Goal: Task Accomplishment & Management: Use online tool/utility

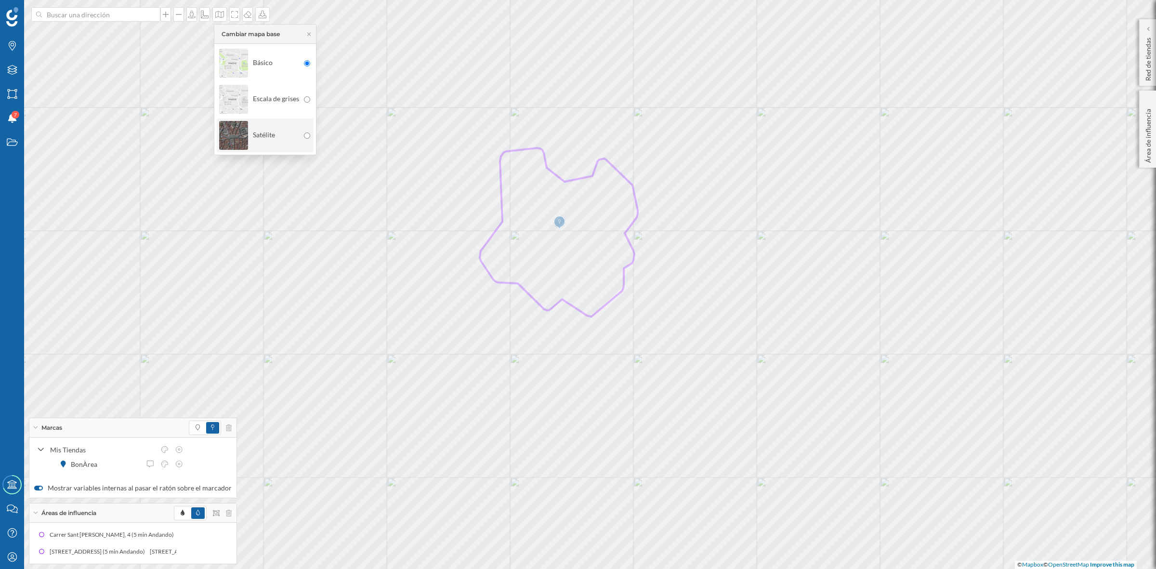
click at [231, 123] on img at bounding box center [233, 136] width 29 height 34
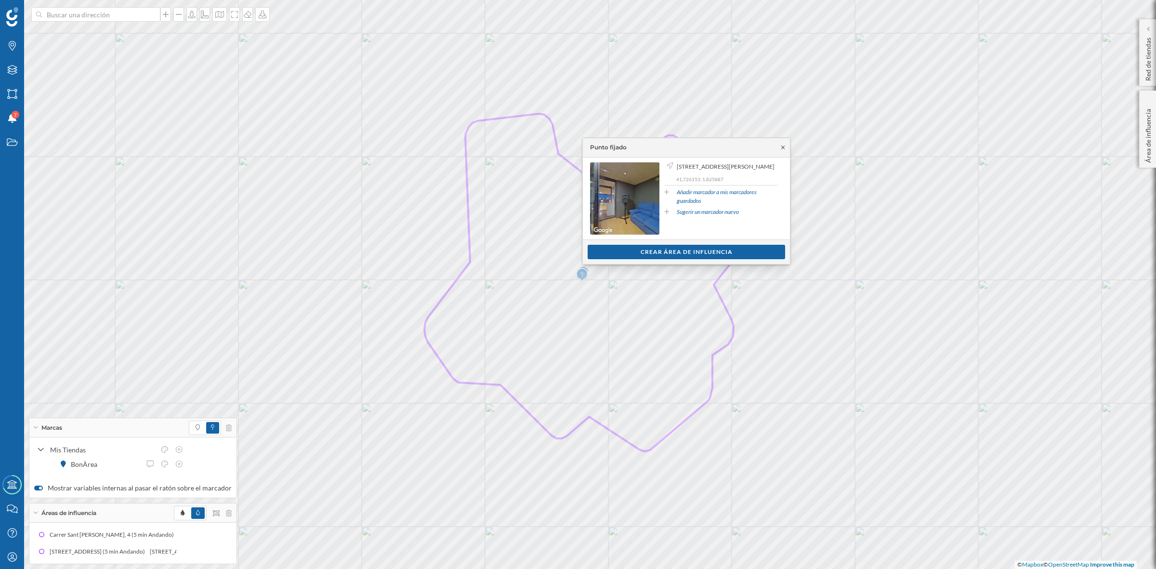
click at [782, 148] on icon at bounding box center [783, 147] width 3 height 3
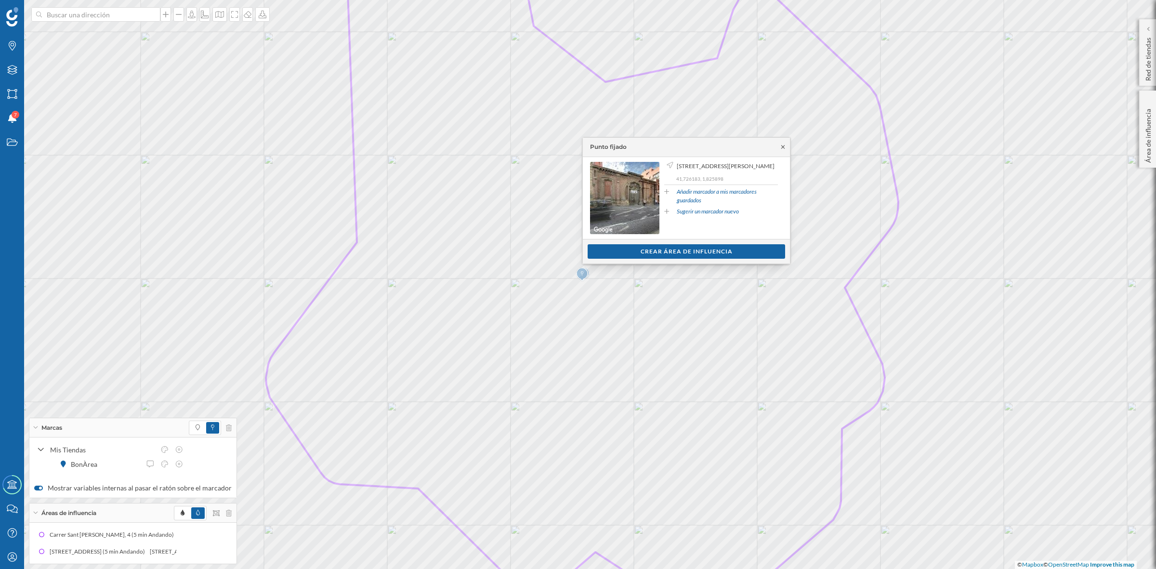
click at [784, 147] on icon at bounding box center [783, 147] width 7 height 6
click at [782, 148] on icon at bounding box center [783, 148] width 7 height 6
click at [783, 148] on icon at bounding box center [783, 148] width 7 height 6
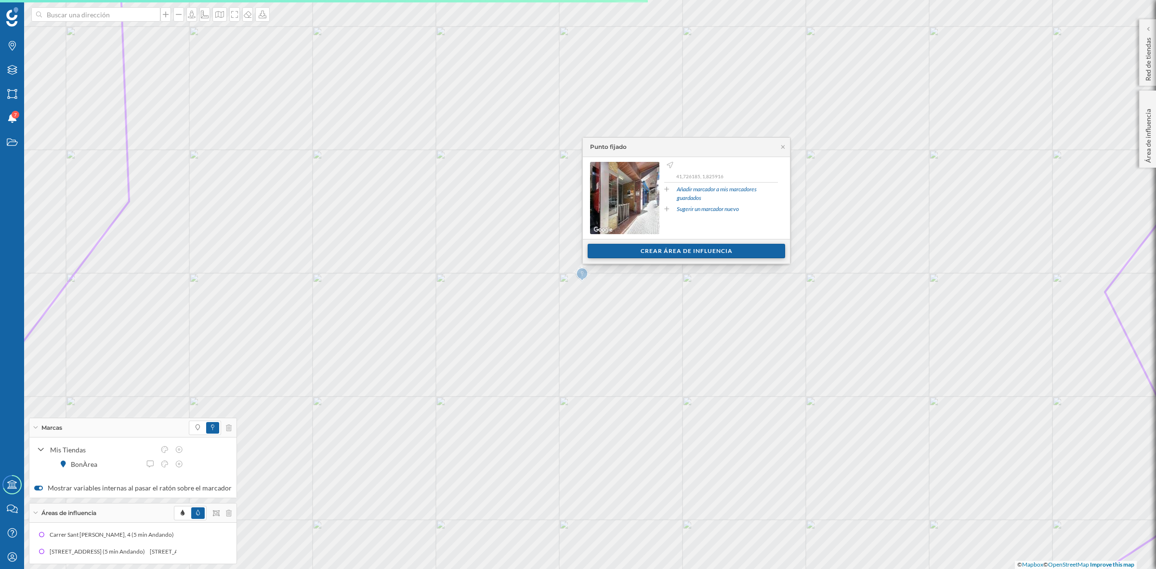
click at [702, 251] on div "Crear área de influencia" at bounding box center [687, 251] width 198 height 14
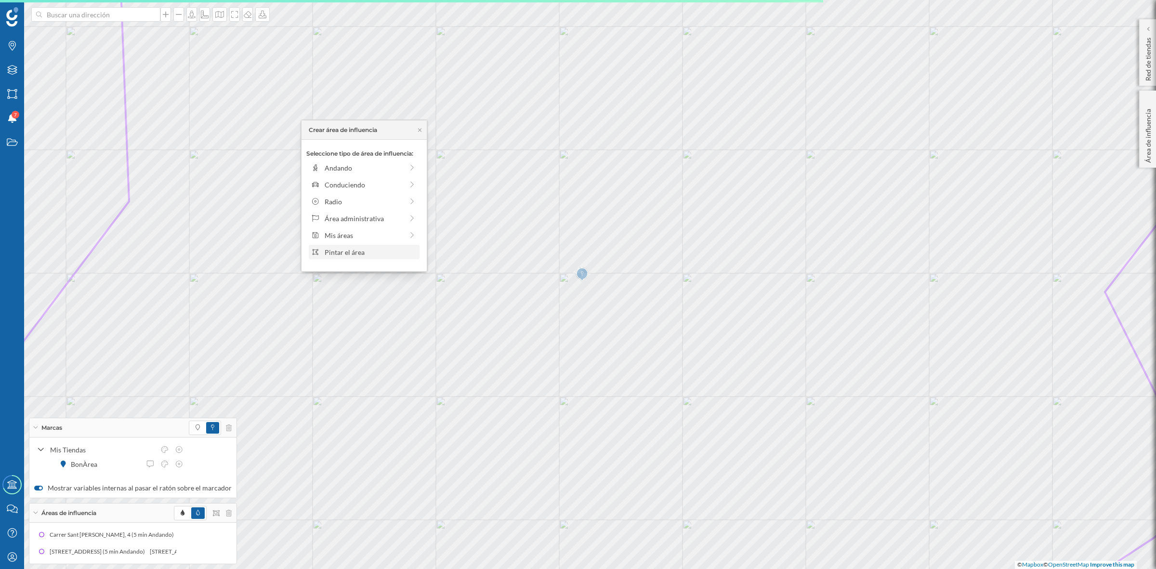
click at [379, 251] on div "Pintar el área" at bounding box center [371, 252] width 92 height 10
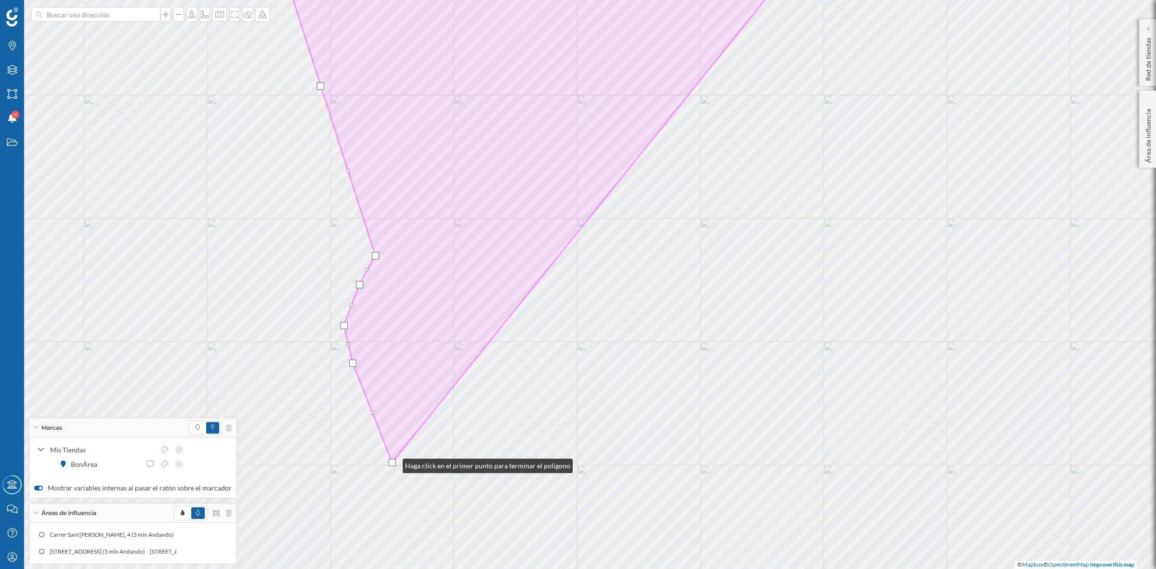
drag, startPoint x: 388, startPoint y: 452, endPoint x: 393, endPoint y: 464, distance: 12.5
click at [393, 464] on div at bounding box center [392, 462] width 7 height 7
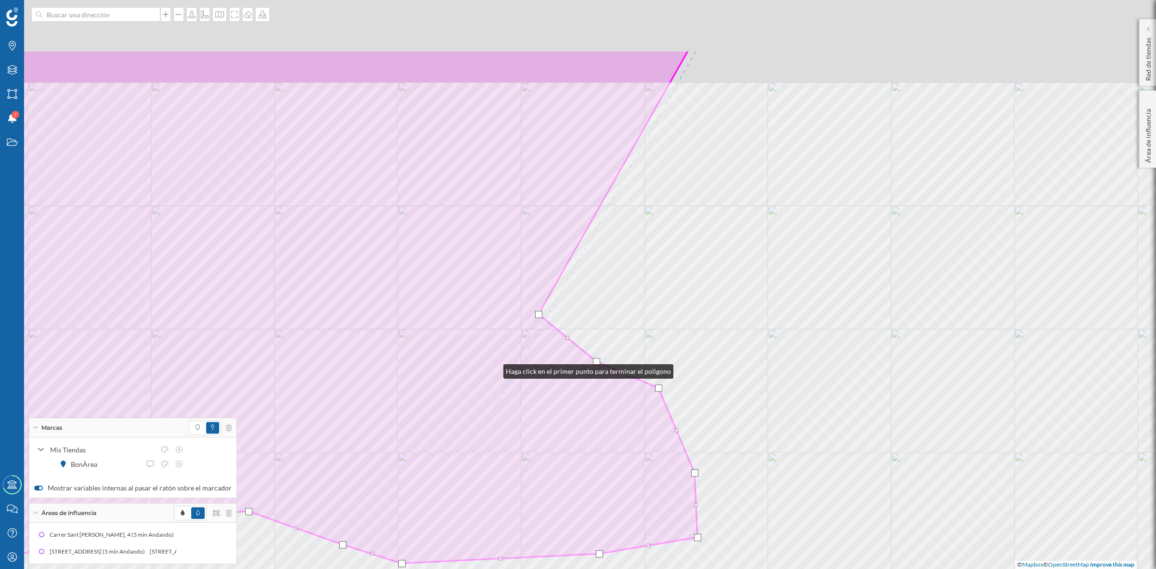
click at [500, 569] on html "Marcas Capas Áreas Notificaciones 7 Estados Academy Contacta con nosotros Centr…" at bounding box center [578, 284] width 1156 height 569
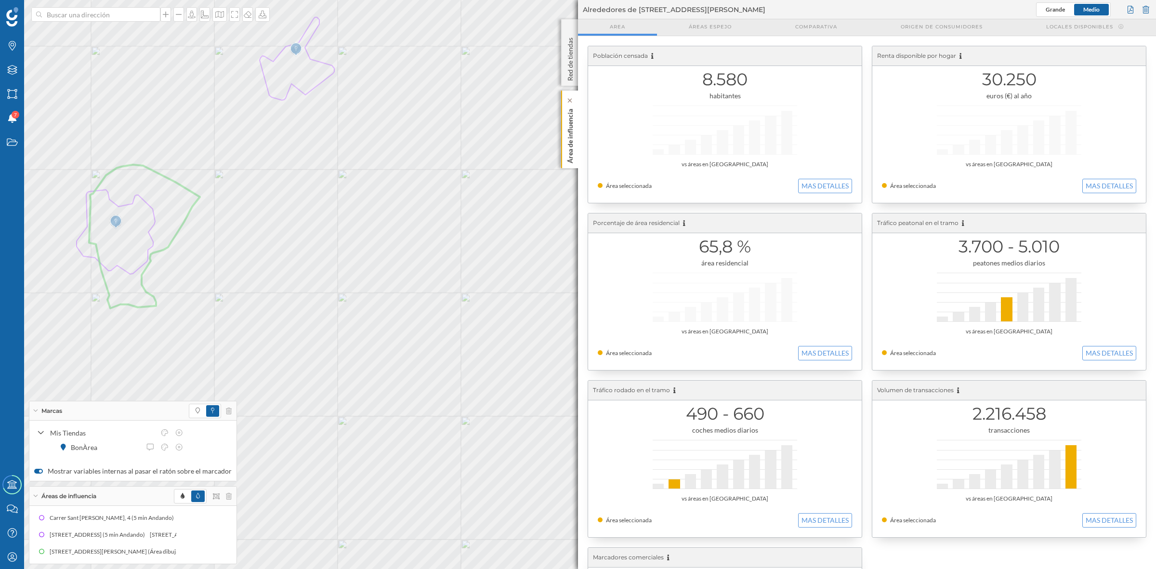
click at [570, 145] on p "Área de influencia" at bounding box center [571, 134] width 10 height 58
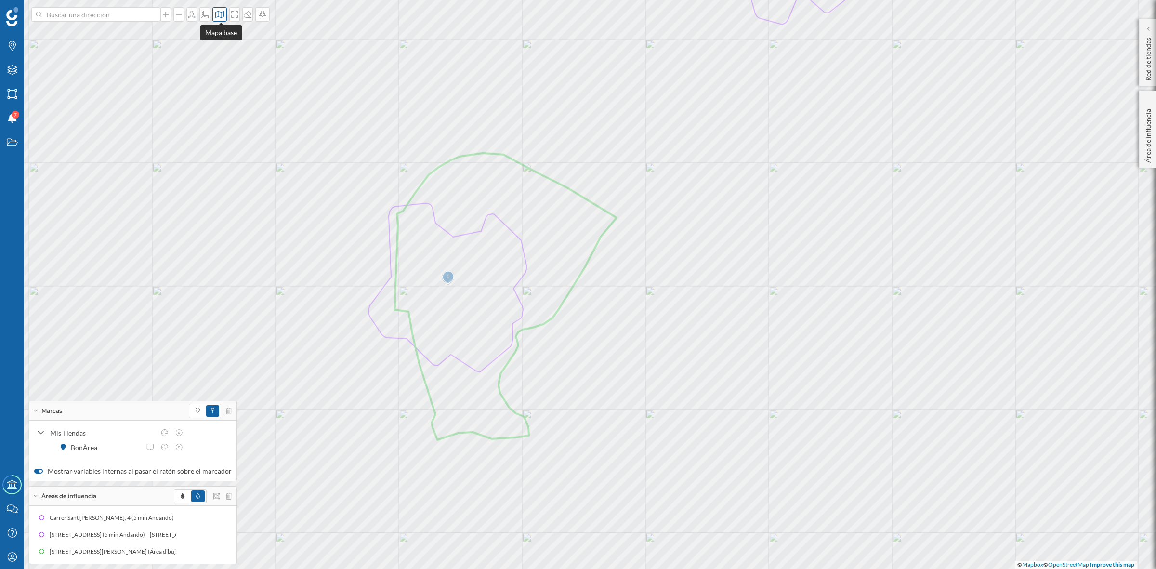
click at [220, 15] on icon at bounding box center [220, 15] width 10 height 8
click at [234, 58] on img at bounding box center [233, 63] width 29 height 34
click at [176, 492] on span at bounding box center [182, 497] width 13 height 12
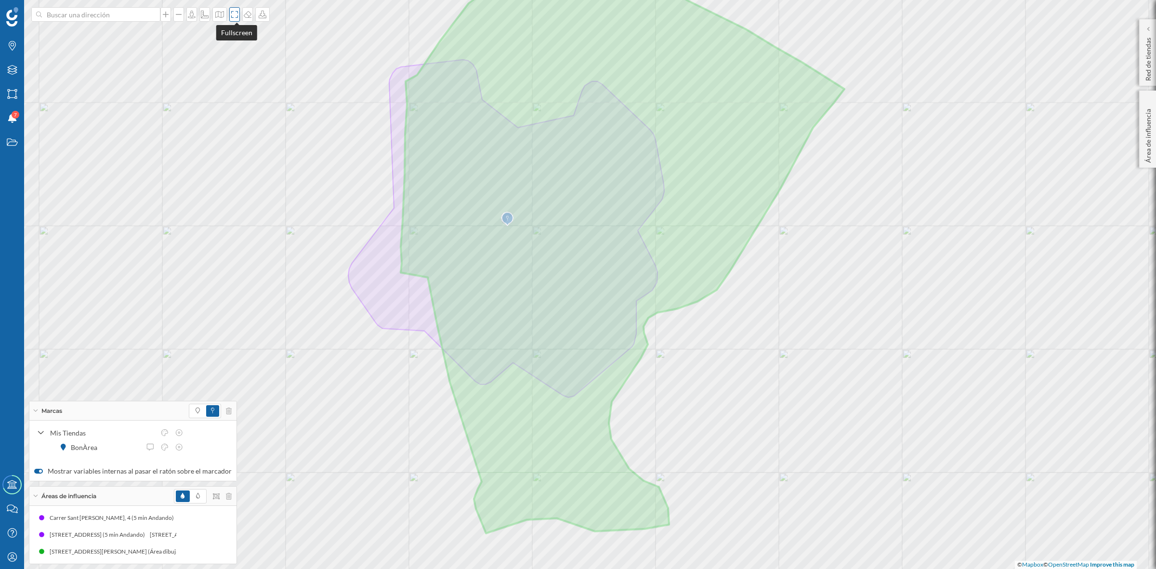
click at [234, 14] on icon at bounding box center [235, 15] width 10 height 8
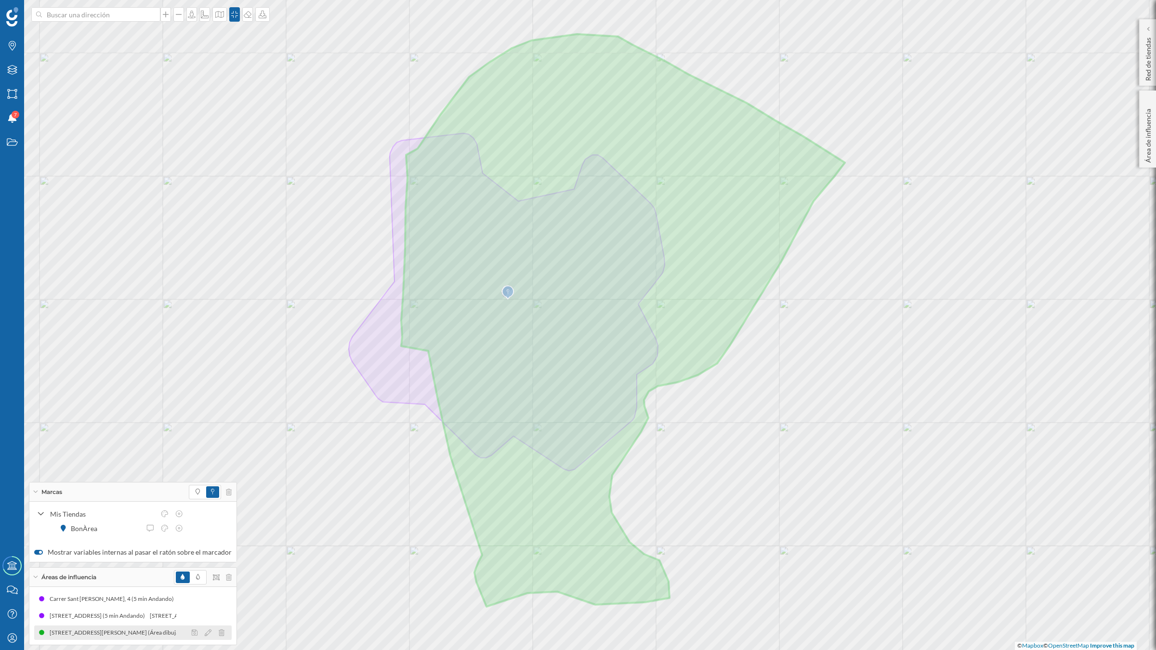
click at [206, 569] on div at bounding box center [210, 633] width 43 height 12
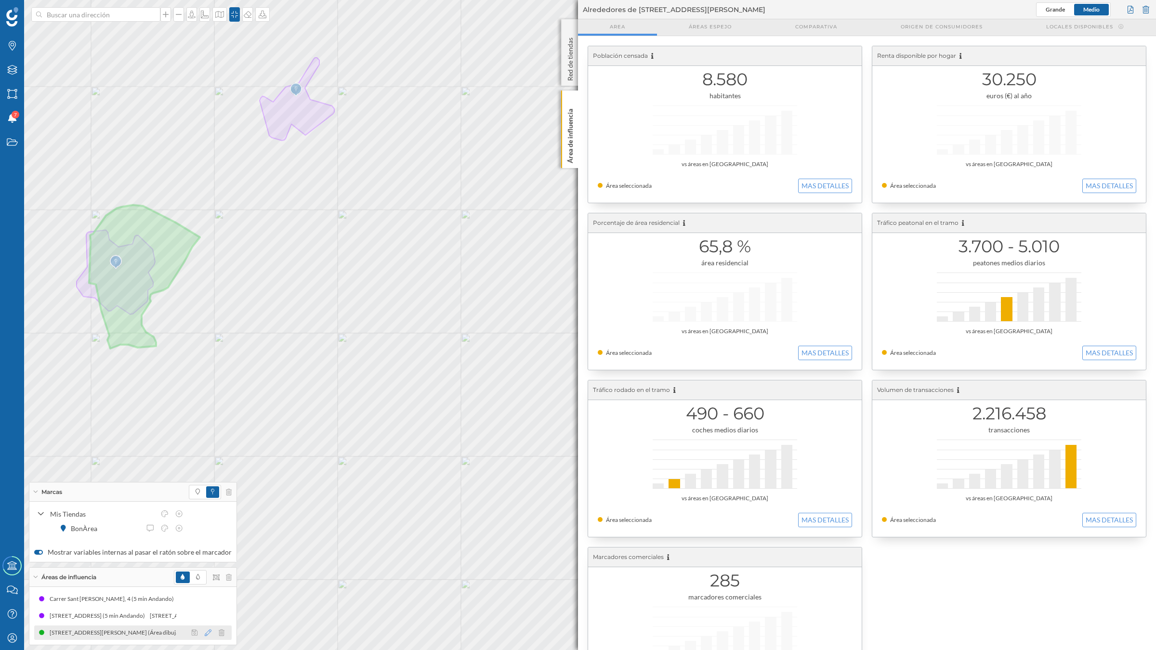
click at [206, 569] on icon at bounding box center [208, 633] width 7 height 7
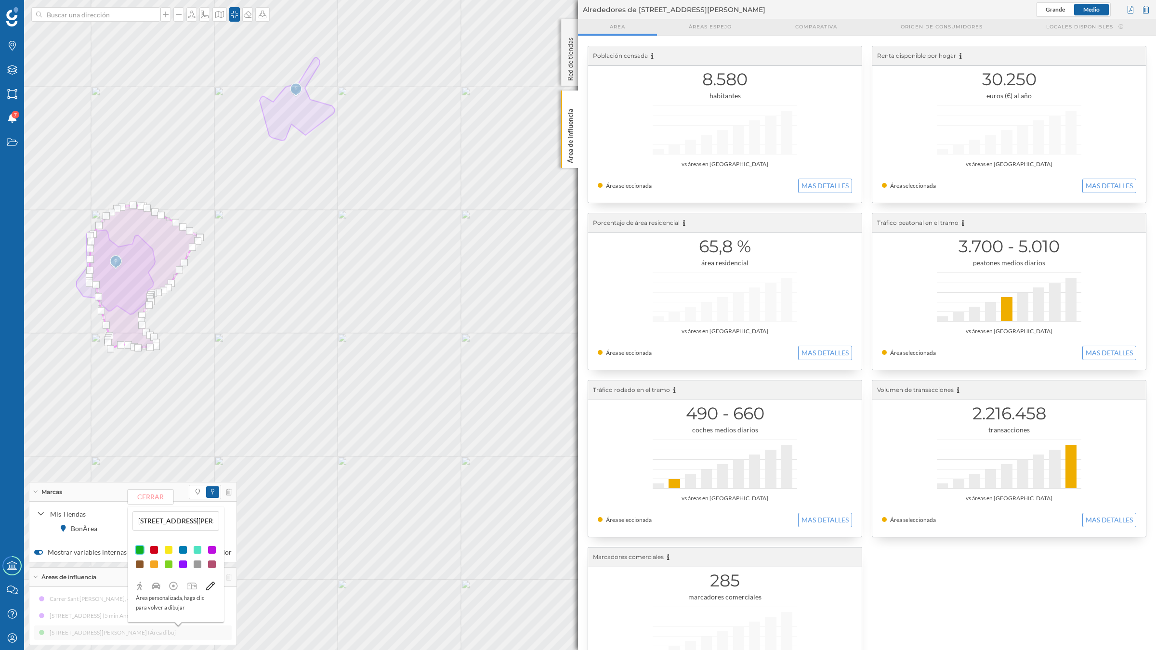
click at [182, 549] on div at bounding box center [183, 550] width 10 height 10
click at [146, 496] on button "Cerrar" at bounding box center [151, 497] width 46 height 14
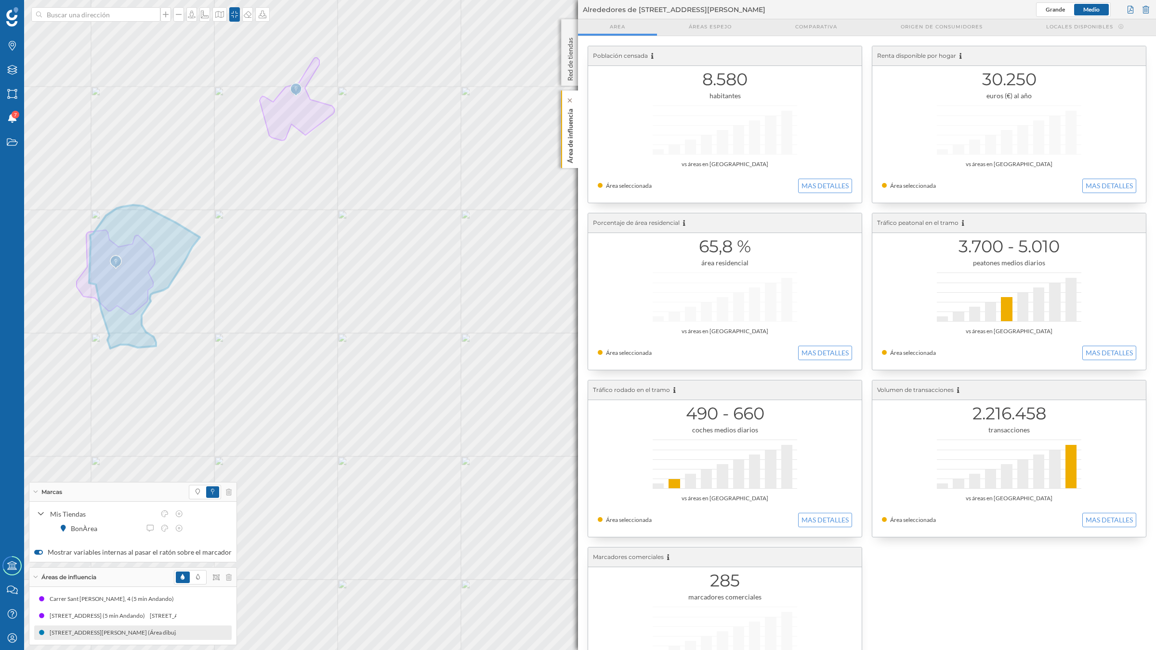
click at [571, 150] on p "Área de influencia" at bounding box center [571, 134] width 10 height 58
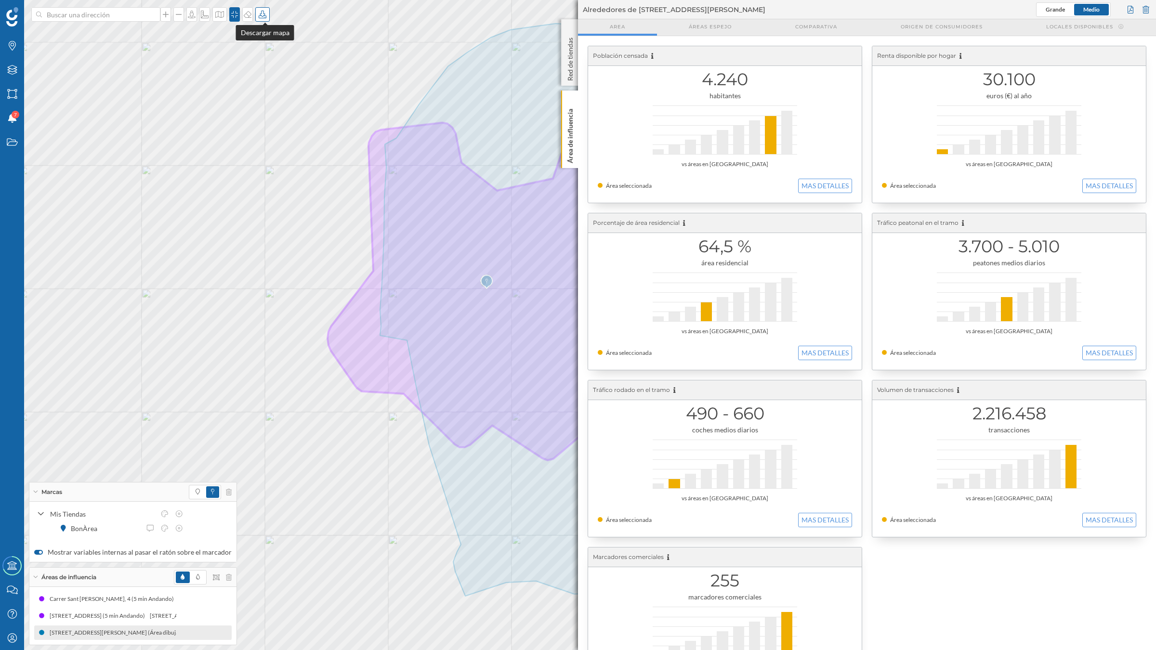
click at [263, 13] on icon at bounding box center [263, 15] width 10 height 8
click at [271, 69] on div "Descargar sin leyenda" at bounding box center [297, 71] width 68 height 10
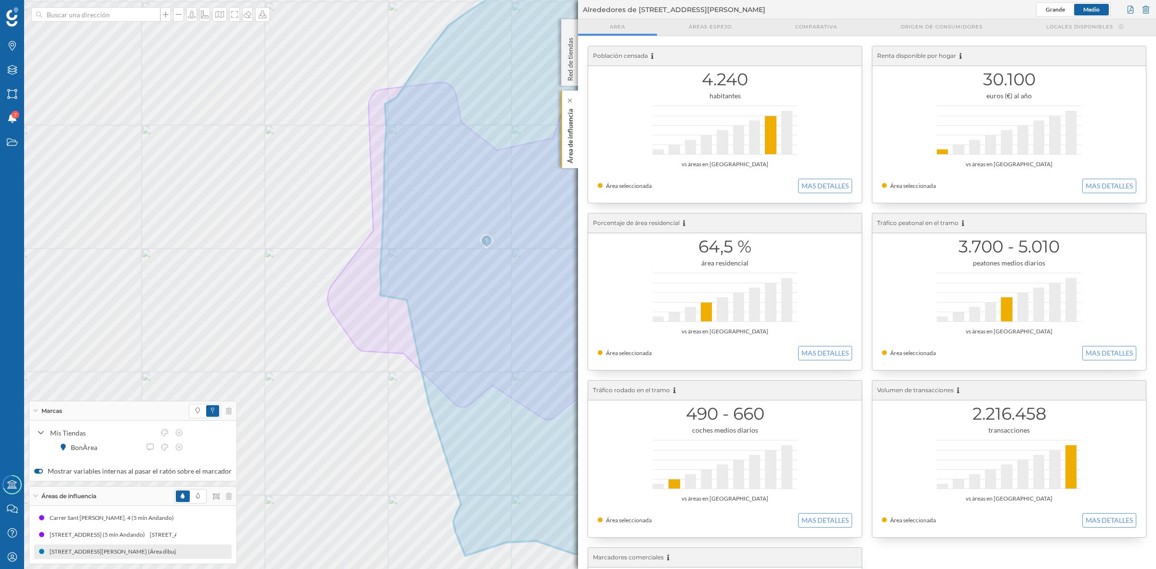
click at [570, 145] on p "Área de influencia" at bounding box center [571, 134] width 10 height 58
click at [817, 189] on button "MAS DETALLES" at bounding box center [825, 186] width 54 height 14
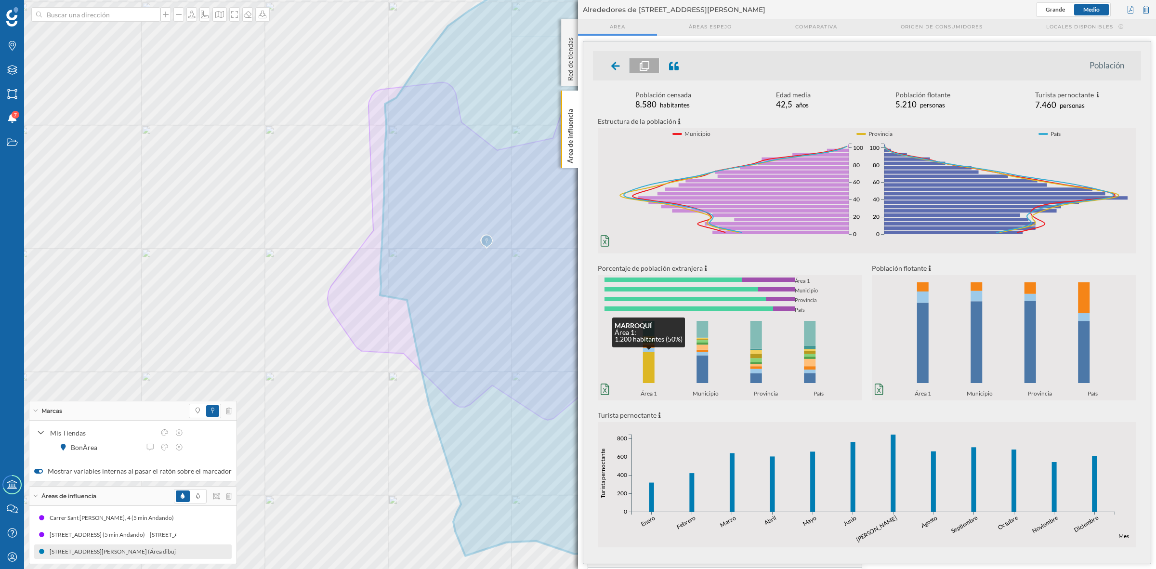
click at [646, 365] on rect at bounding box center [649, 367] width 12 height 31
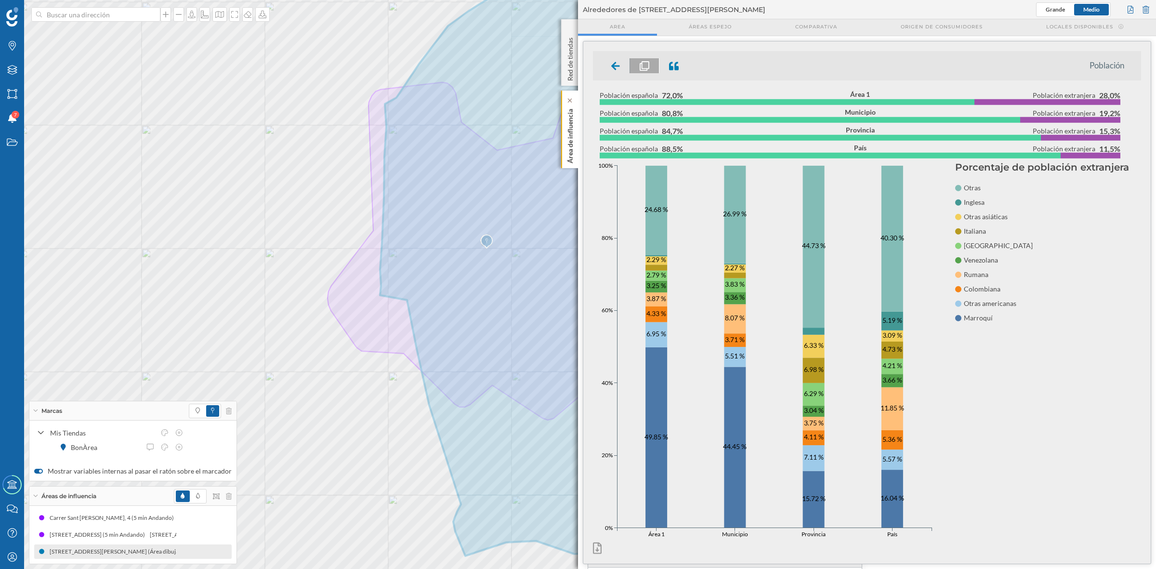
click at [573, 138] on p "Área de influencia" at bounding box center [571, 134] width 10 height 58
click at [610, 62] on div at bounding box center [616, 65] width 28 height 15
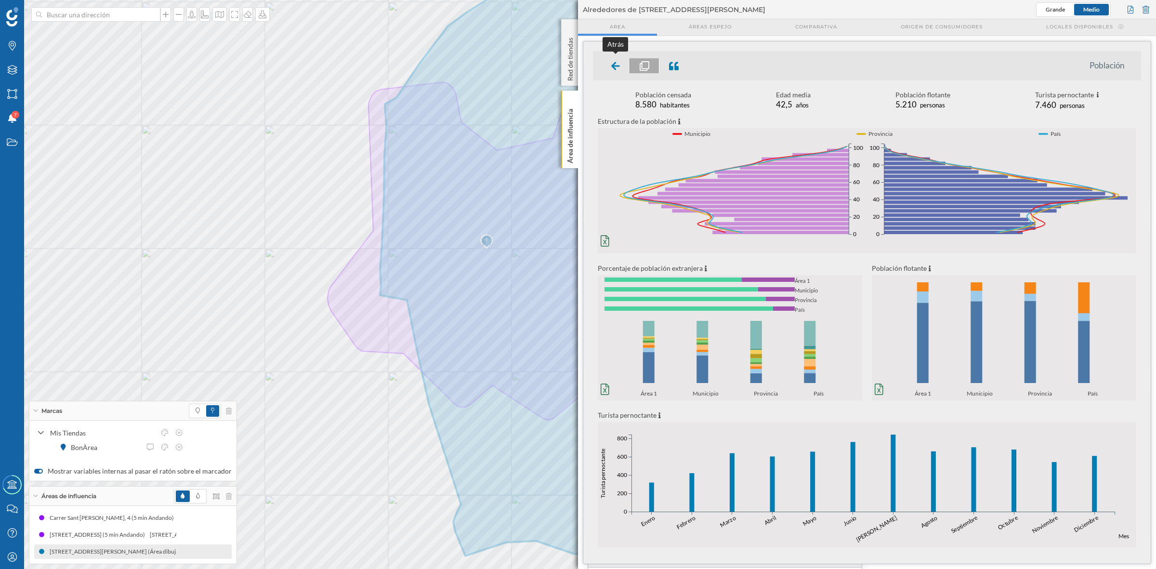
click at [608, 68] on div at bounding box center [616, 65] width 28 height 15
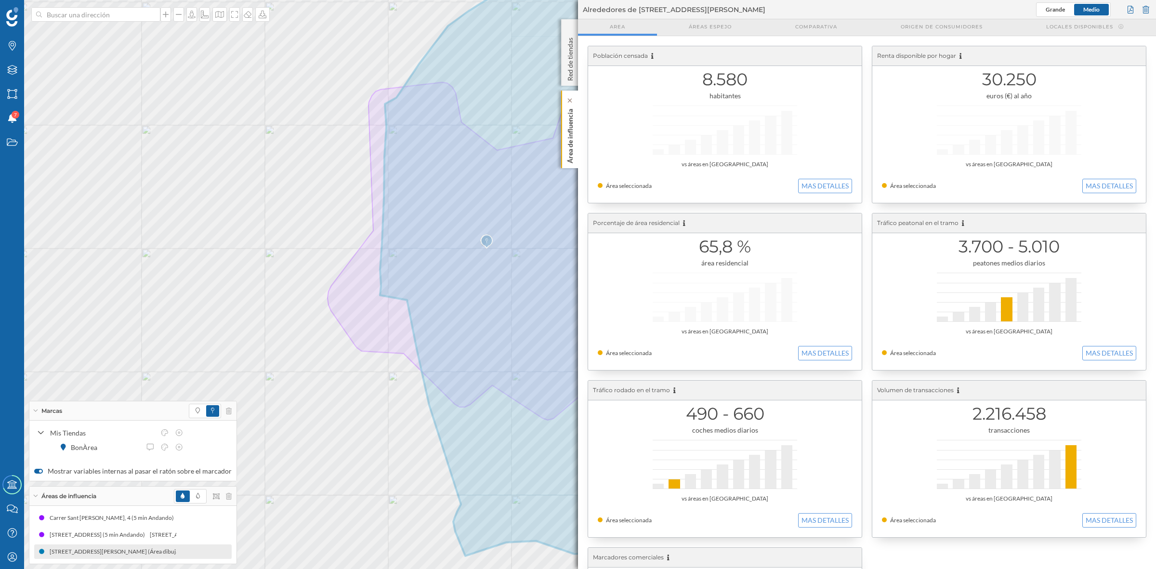
click at [574, 150] on p "Área de influencia" at bounding box center [571, 134] width 10 height 58
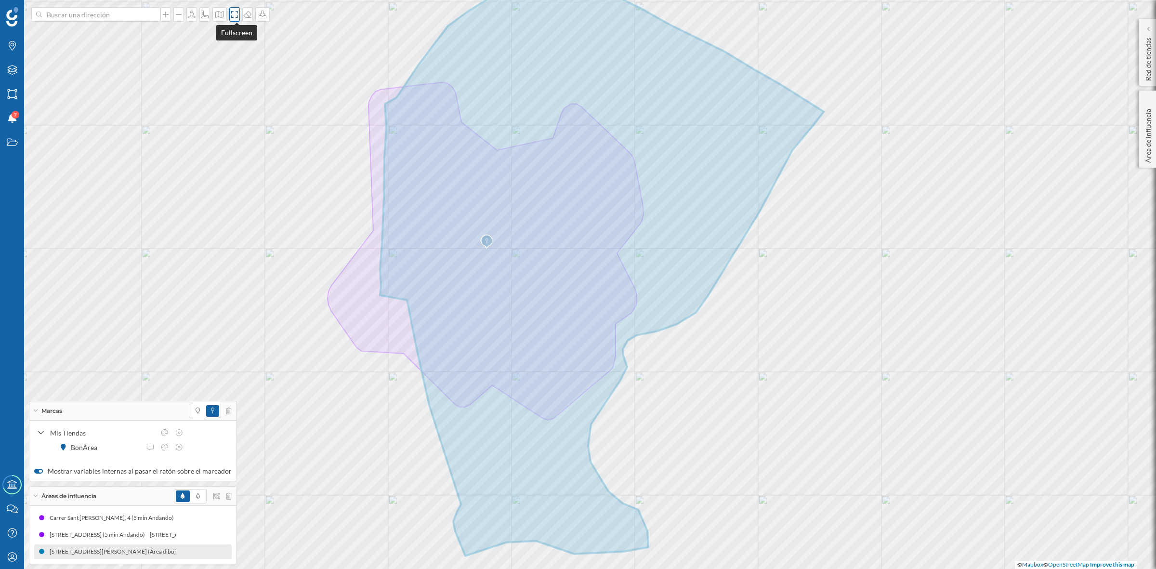
click at [232, 15] on icon at bounding box center [235, 15] width 10 height 8
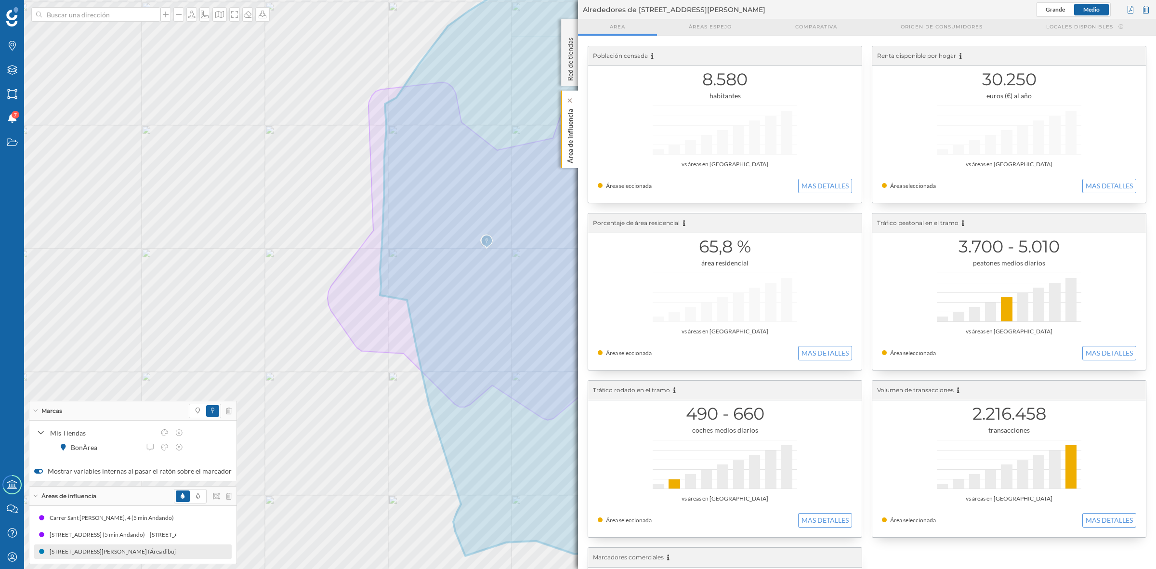
click at [569, 134] on p "Área de influencia" at bounding box center [571, 134] width 10 height 58
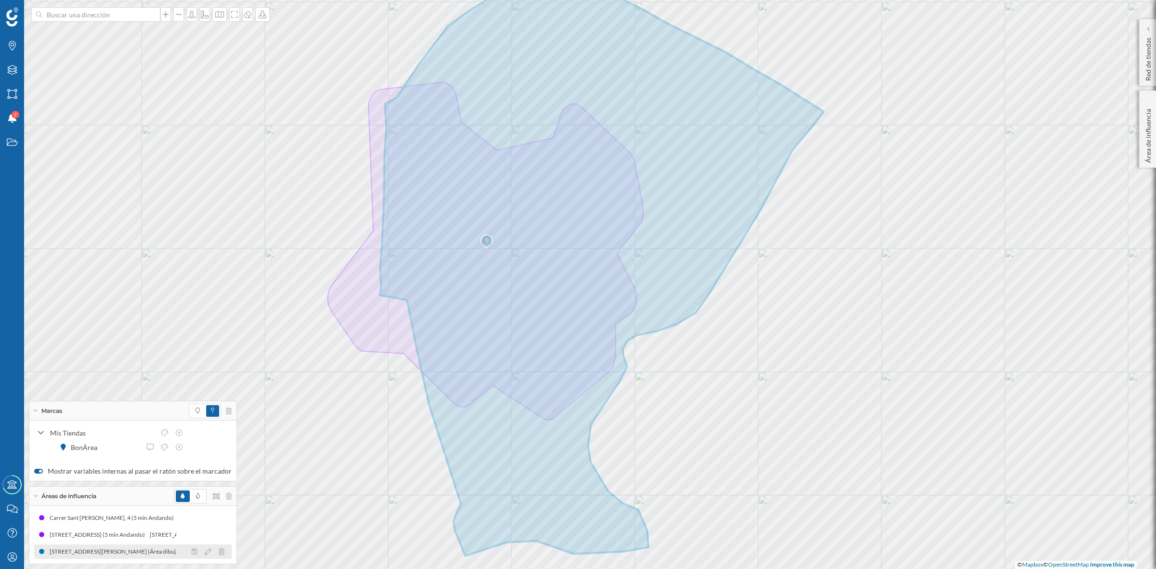
click at [80, 554] on div "[STREET_ADDRESS][PERSON_NAME] (Área dibujada)" at bounding box center [83, 552] width 142 height 10
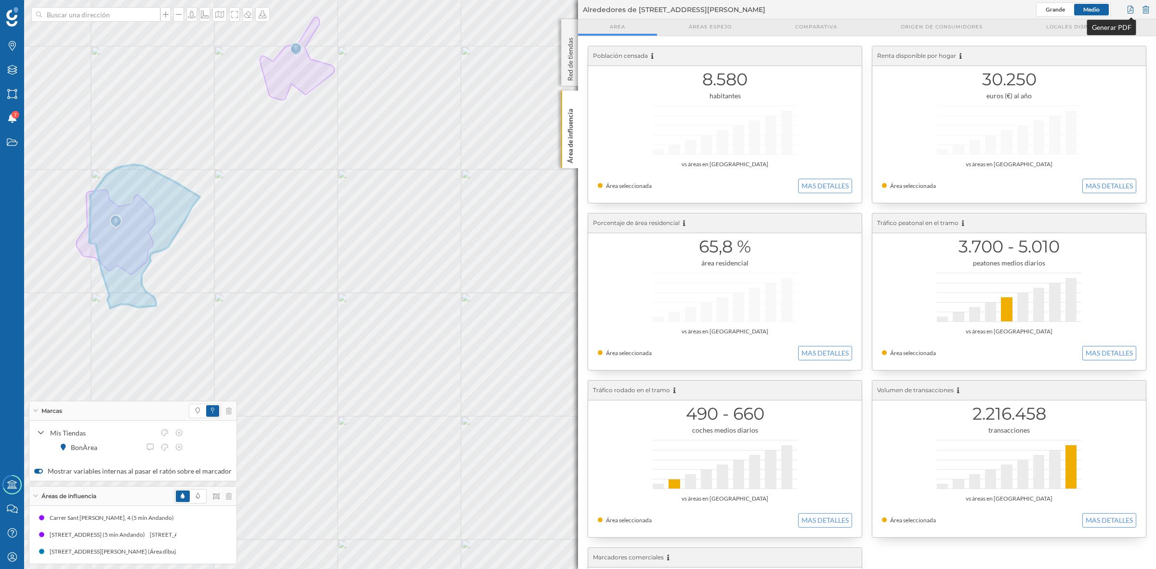
click at [1128, 10] on div at bounding box center [1131, 9] width 11 height 14
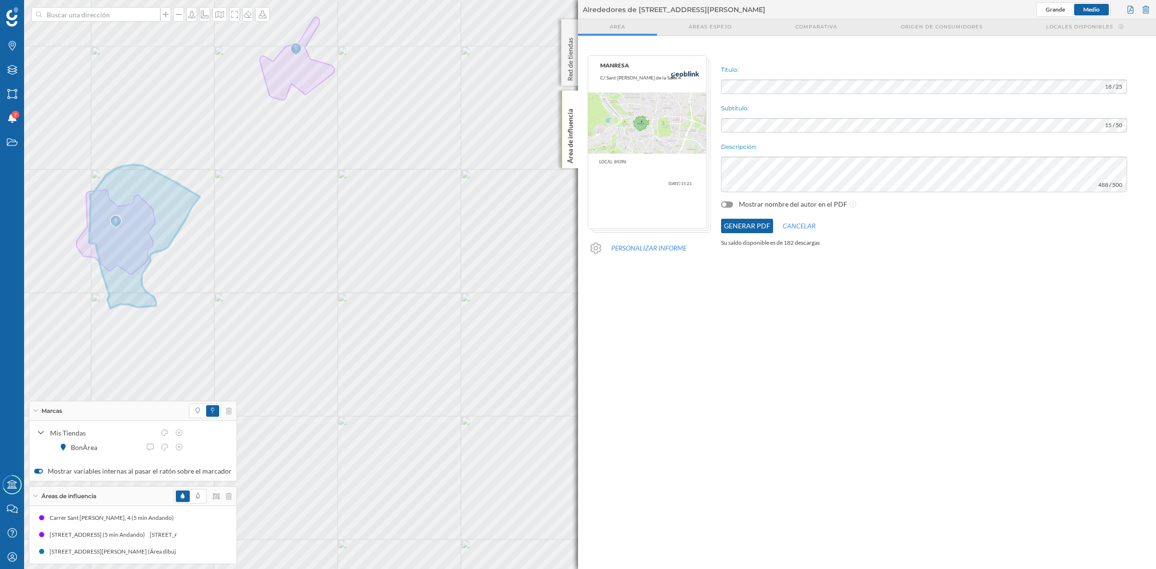
click at [743, 229] on button "Generar PDF" at bounding box center [747, 226] width 52 height 14
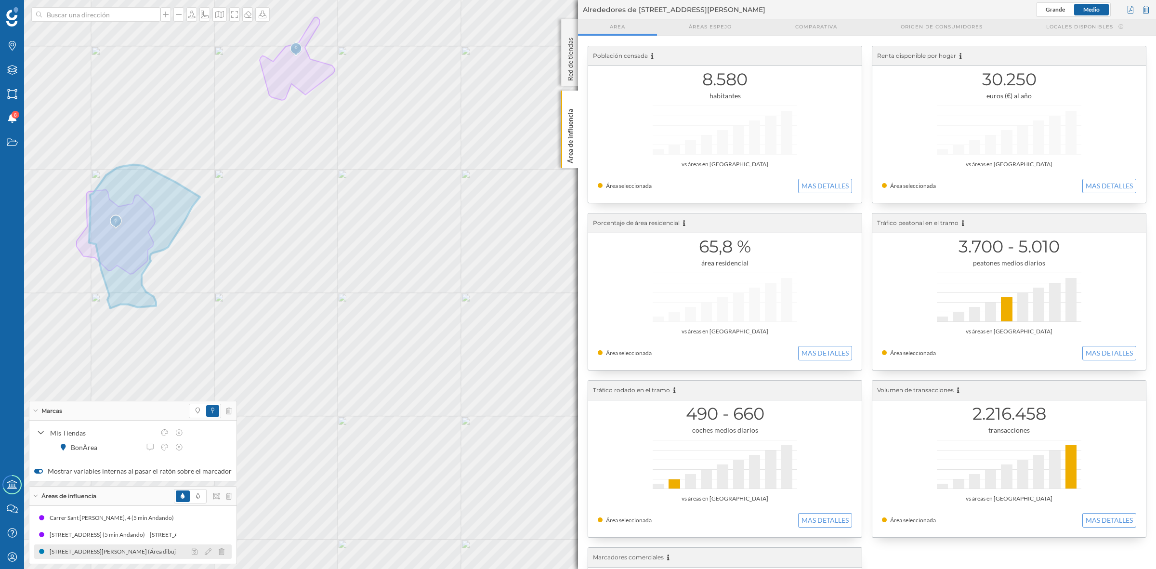
click at [63, 556] on div "[STREET_ADDRESS][PERSON_NAME] (Área dibujada)" at bounding box center [70, 552] width 142 height 10
click at [570, 146] on p "Área de influencia" at bounding box center [571, 134] width 10 height 58
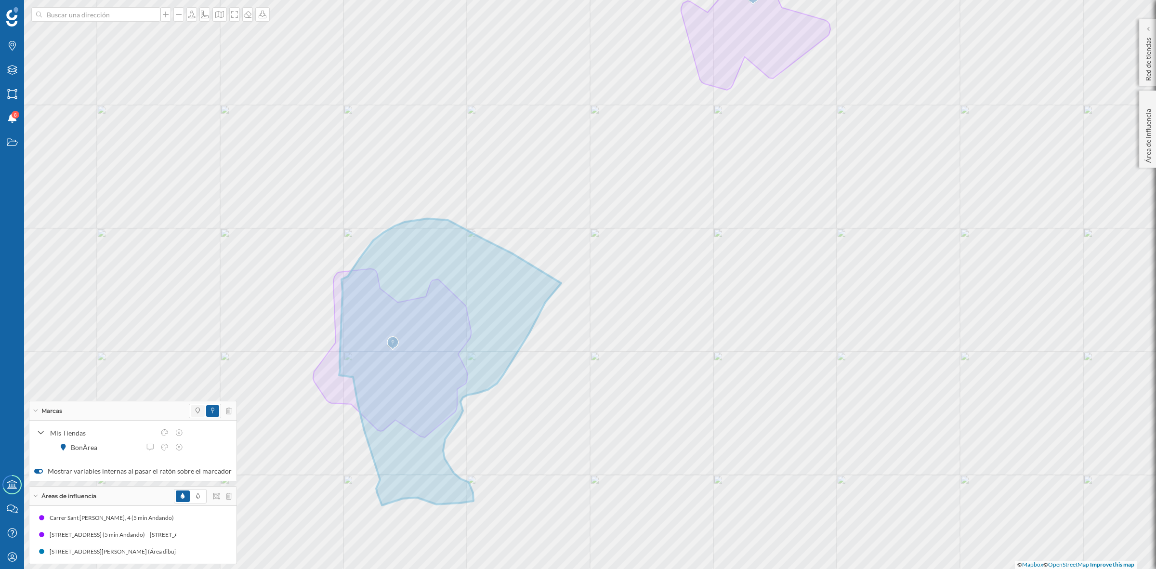
click at [191, 410] on span at bounding box center [198, 411] width 14 height 12
